Goal: Task Accomplishment & Management: Manage account settings

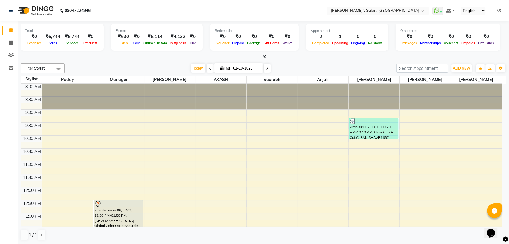
click at [337, 65] on div "Today Thu 02-10-2025" at bounding box center [231, 68] width 326 height 9
click at [501, 12] on icon at bounding box center [500, 11] width 4 height 4
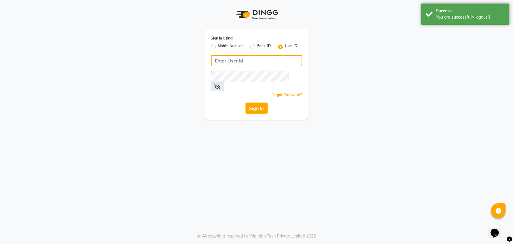
type input "8279543673"
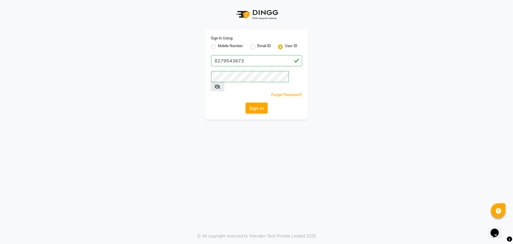
click at [218, 46] on label "Mobile Number" at bounding box center [230, 46] width 25 height 7
click at [218, 46] on input "Mobile Number" at bounding box center [220, 45] width 4 height 4
radio input "true"
radio input "false"
click at [262, 61] on input "Username" at bounding box center [266, 60] width 71 height 11
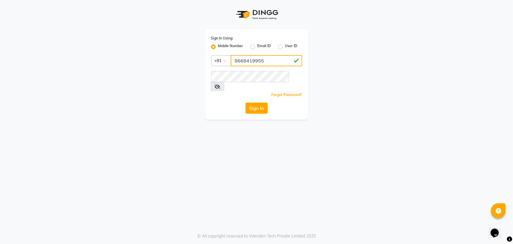
type input "8668419955"
click at [219, 102] on div "Sign In" at bounding box center [256, 107] width 91 height 11
click at [259, 102] on button "Sign In" at bounding box center [257, 107] width 22 height 11
